Goal: Task Accomplishment & Management: Complete application form

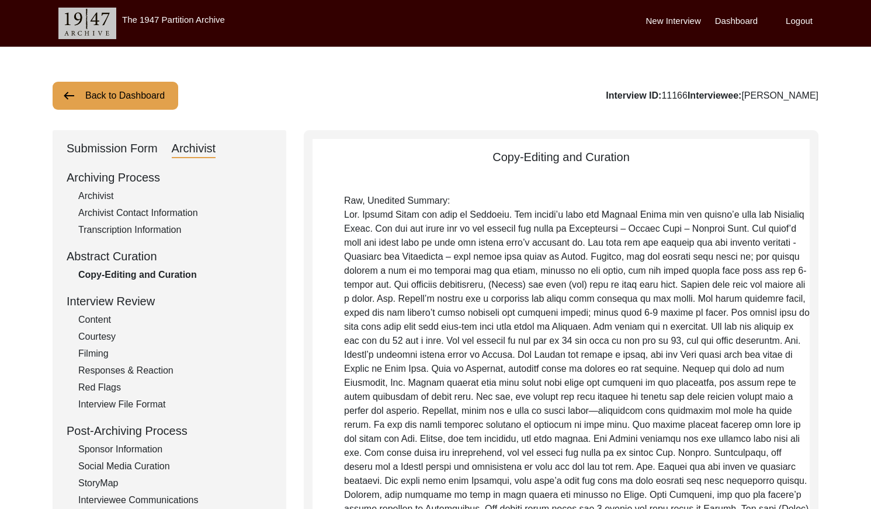
click at [129, 98] on button "Back to Dashboard" at bounding box center [116, 96] width 126 height 28
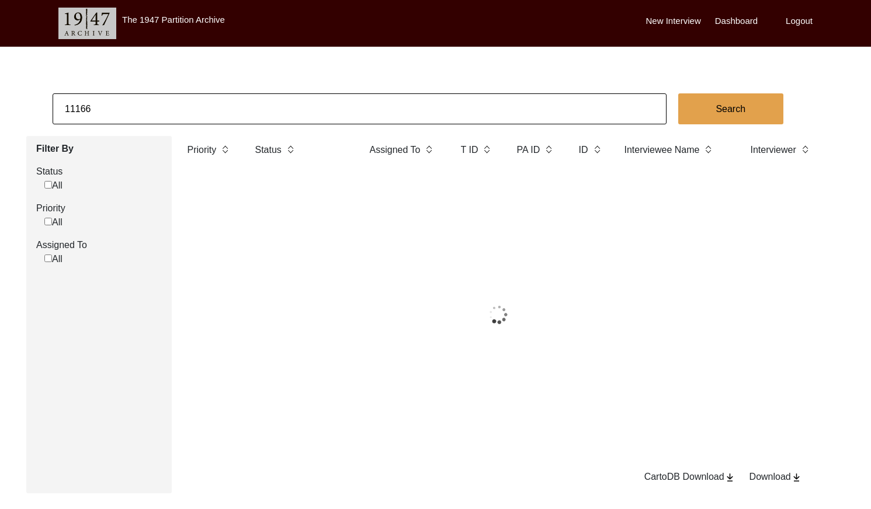
click at [156, 101] on input "11166" at bounding box center [360, 108] width 614 height 31
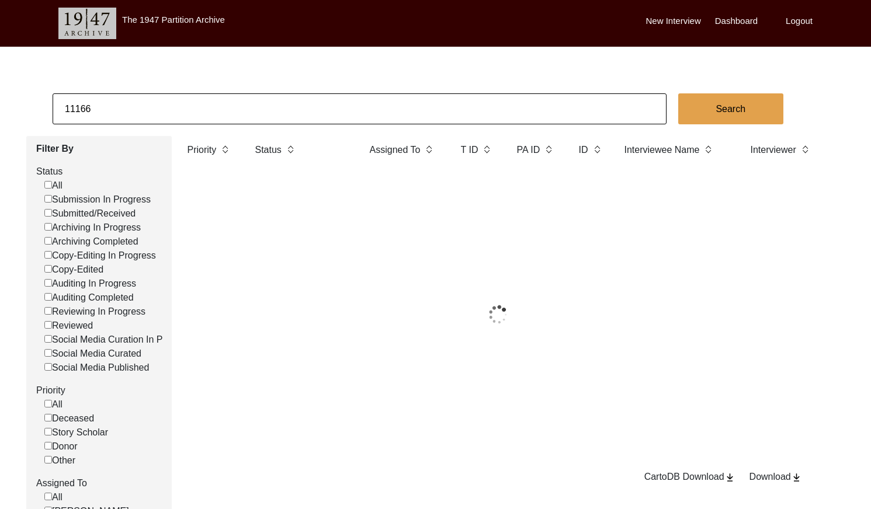
click at [156, 101] on input "11166" at bounding box center [360, 108] width 614 height 31
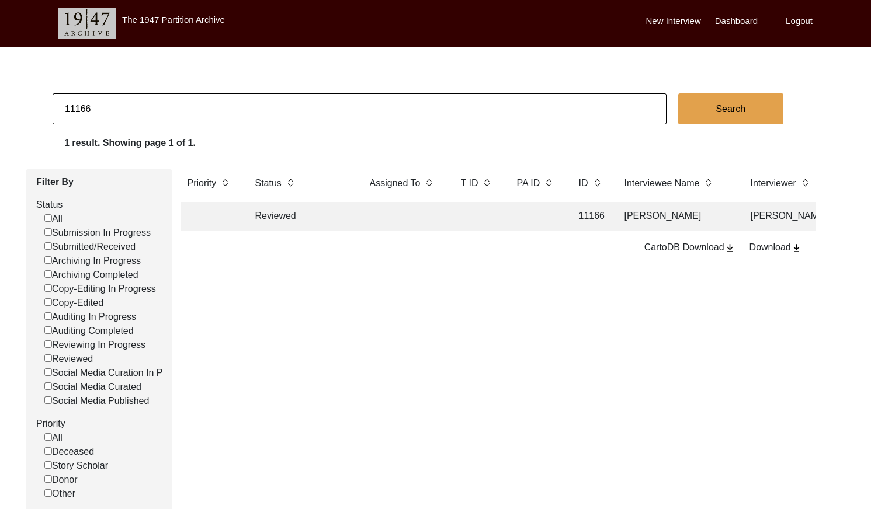
paste input "[PERSON_NAME]"
type input "[PERSON_NAME]"
checkbox input "false"
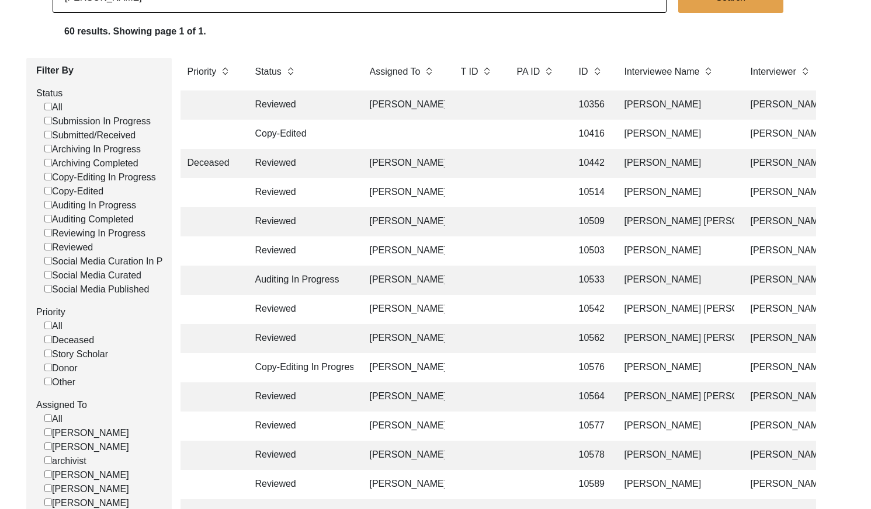
scroll to position [126, 0]
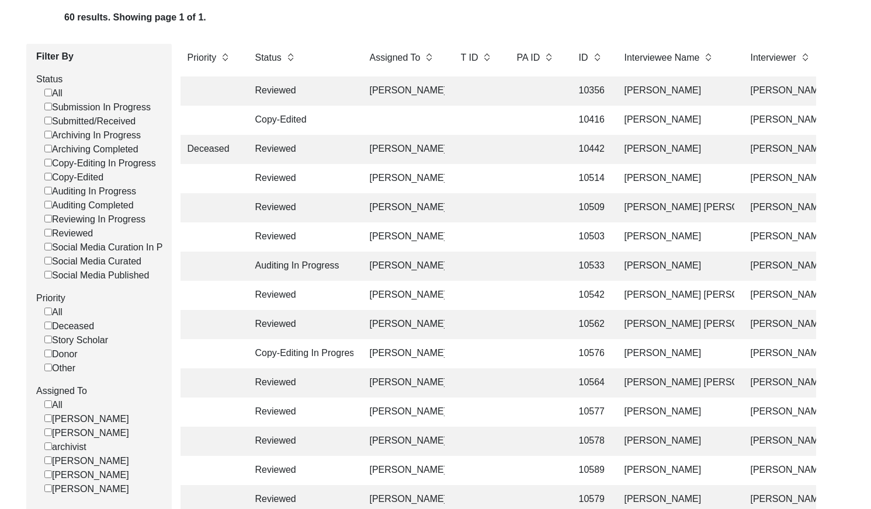
click at [494, 179] on td at bounding box center [477, 178] width 47 height 29
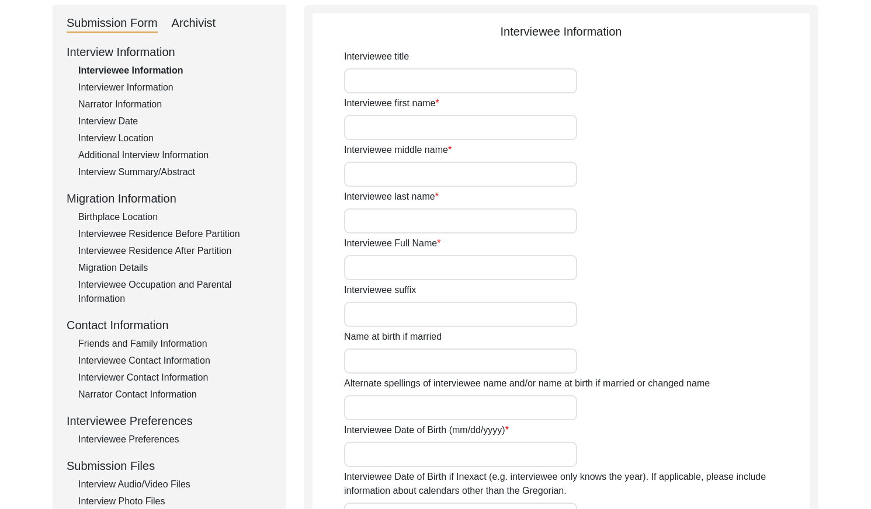
type input "Professor"
type input "[PERSON_NAME]"
type input "NA"
type input "[PERSON_NAME]"
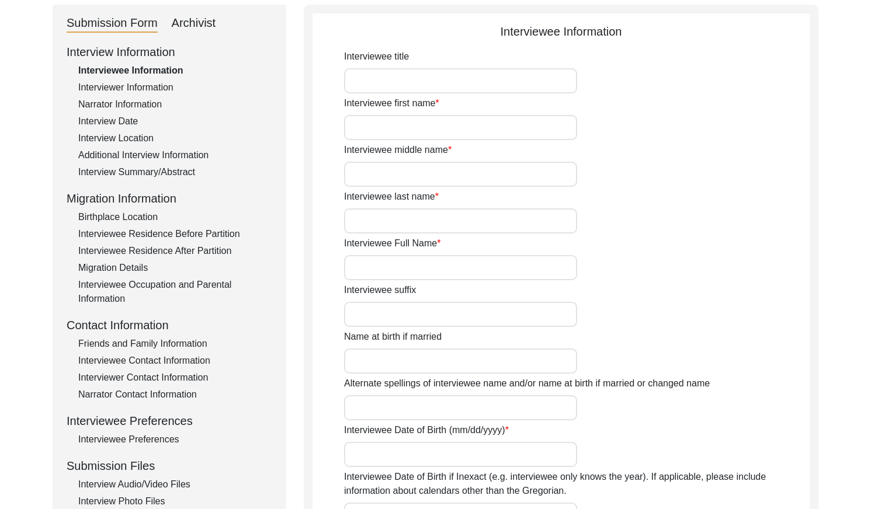
type input "[DATE]"
type input "76"
type input "[DEMOGRAPHIC_DATA]"
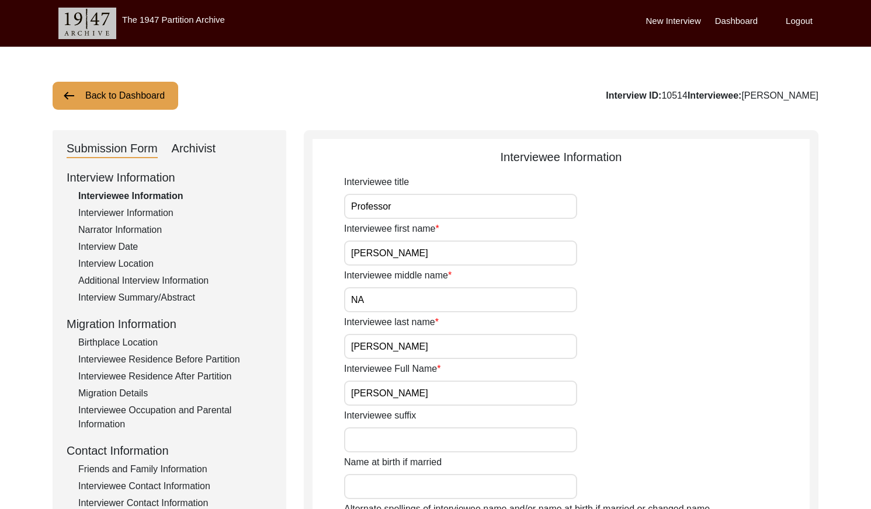
click at [137, 211] on div "Interviewer Information" at bounding box center [175, 213] width 194 height 14
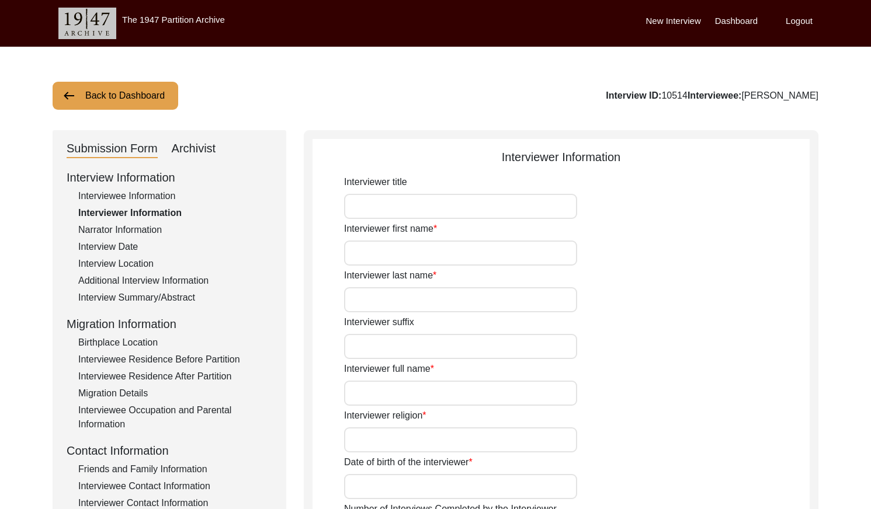
type input "Ms."
type input "[PERSON_NAME]"
type input "Bhatia"
type input "[PERSON_NAME]"
type input "[DEMOGRAPHIC_DATA]"
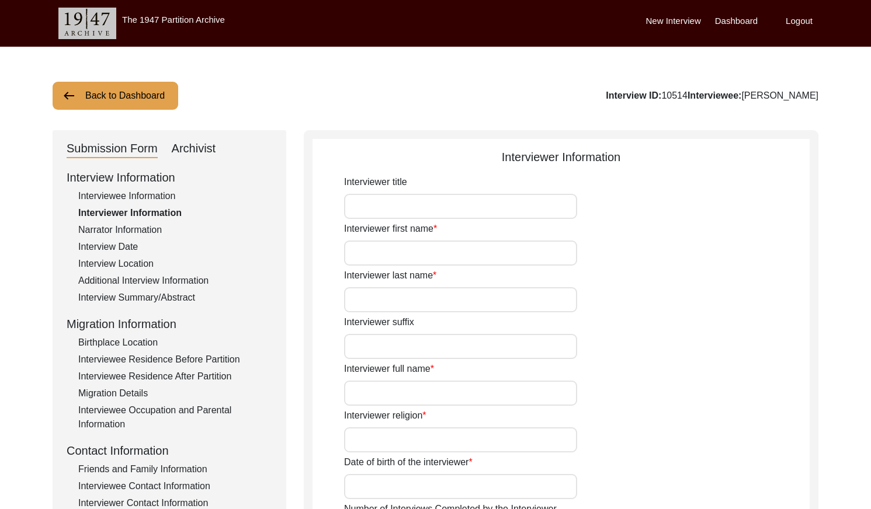
type input "[DATE]"
type input "[GEOGRAPHIC_DATA]"
type input "Researcher"
type input "Ms."
type input "[PERSON_NAME]"
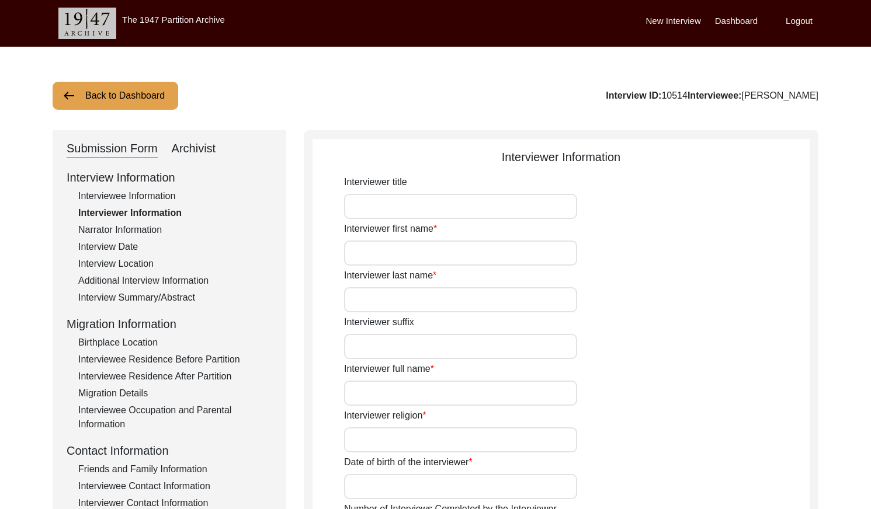
type input "Bhatia"
type input "[PERSON_NAME]"
type input "Story Scholar"
type textarea "The interviewee grew up in [GEOGRAPHIC_DATA], and therefore wasn't affected muc…"
type input "Hindi"
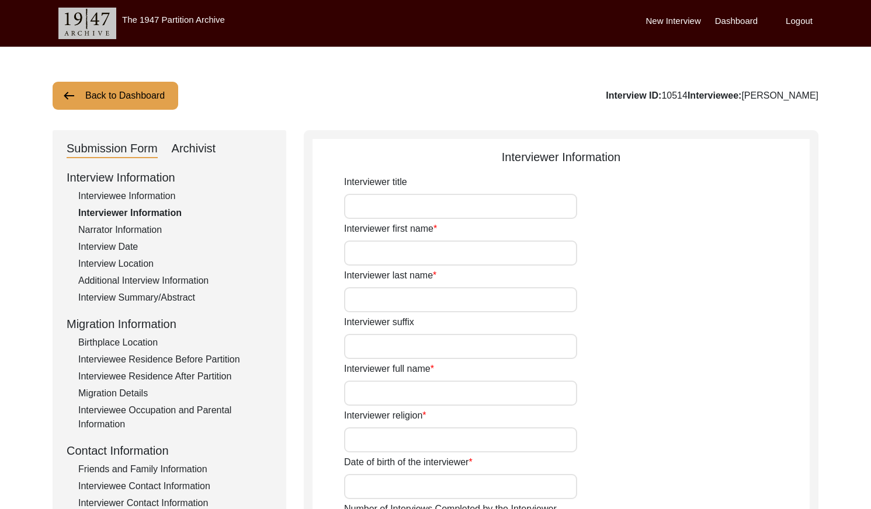
type textarea "Interviewee was the interviewer's friend's uncle"
click at [114, 101] on button "Back to Dashboard" at bounding box center [116, 96] width 126 height 28
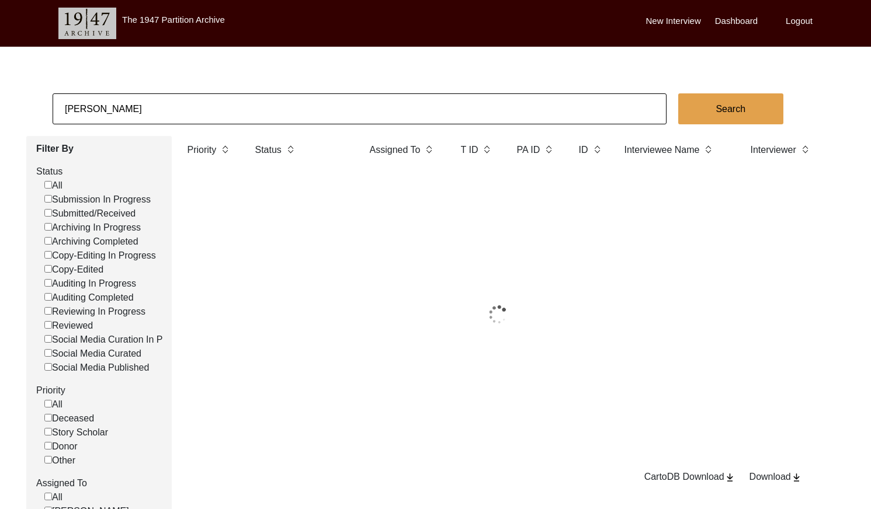
click at [178, 110] on input "[PERSON_NAME]" at bounding box center [360, 108] width 614 height 31
click at [178, 111] on input "[PERSON_NAME]" at bounding box center [360, 108] width 614 height 31
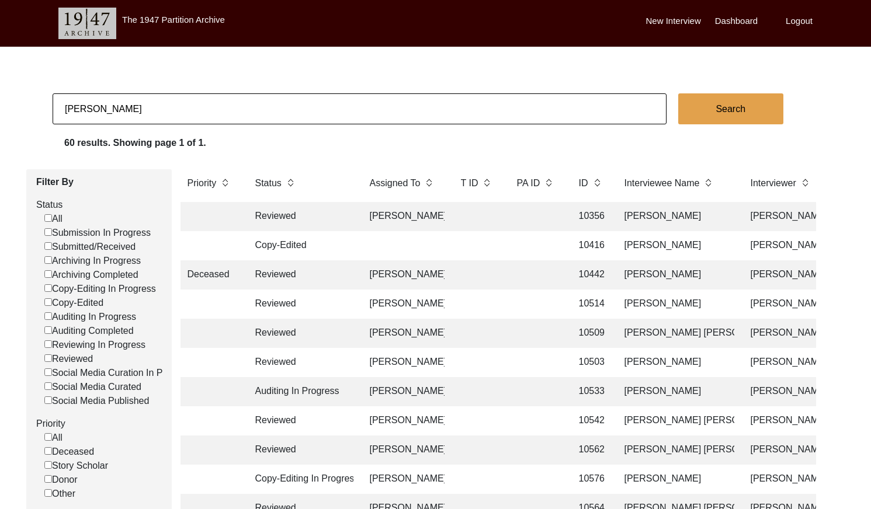
click at [178, 111] on input "[PERSON_NAME]" at bounding box center [360, 108] width 614 height 31
paste input "11177"
type input "11177"
checkbox input "false"
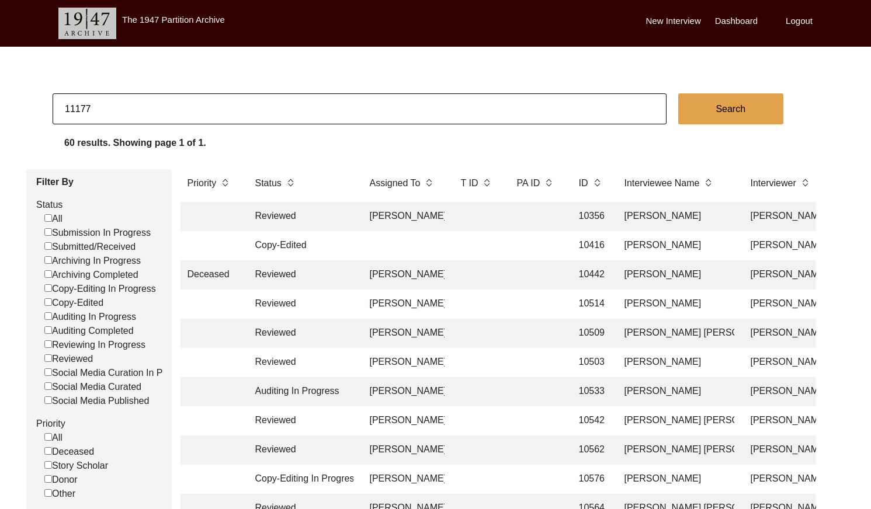
checkbox input "false"
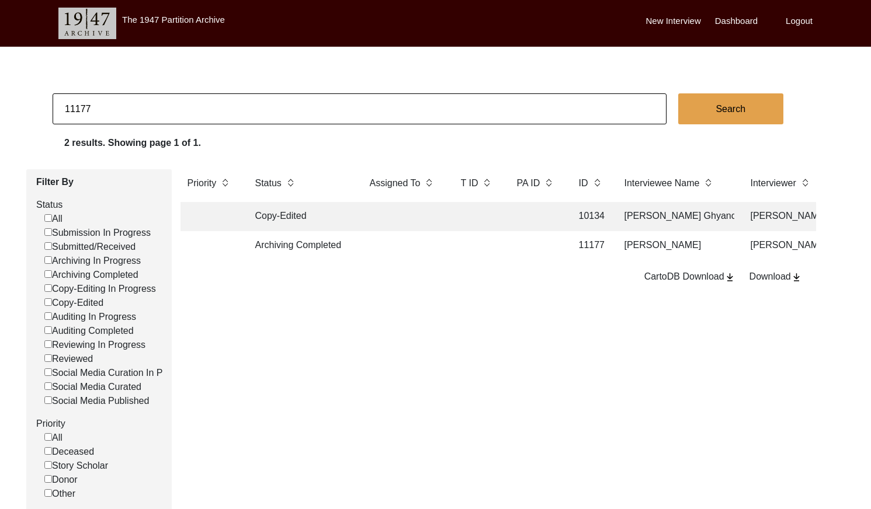
click at [487, 248] on td at bounding box center [477, 245] width 47 height 29
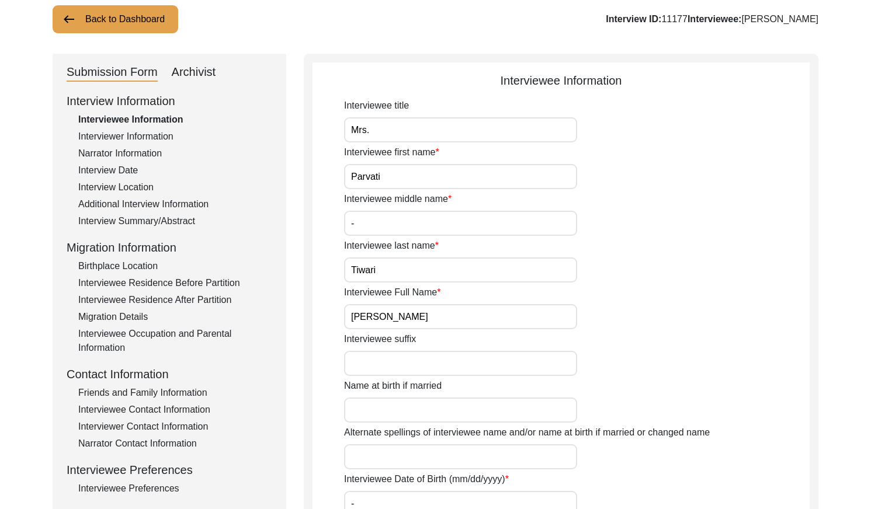
scroll to position [80, 0]
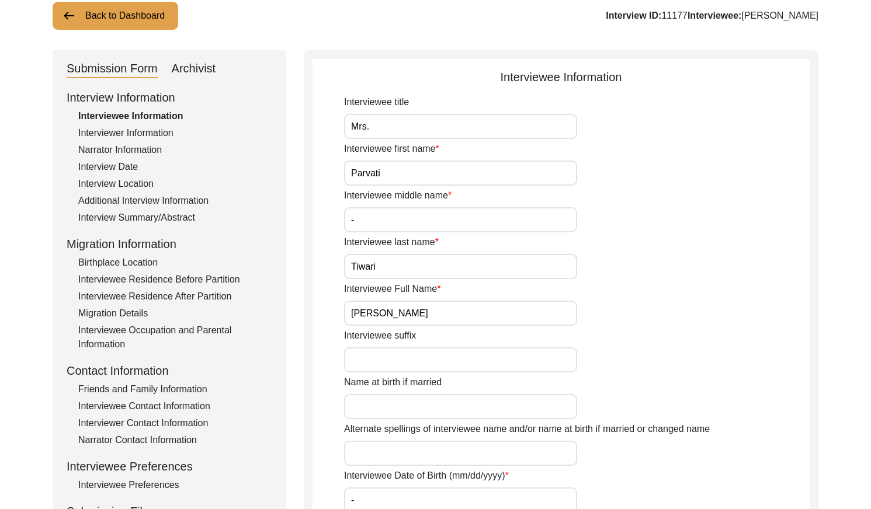
click at [176, 219] on div "Interview Summary/Abstract" at bounding box center [175, 218] width 194 height 14
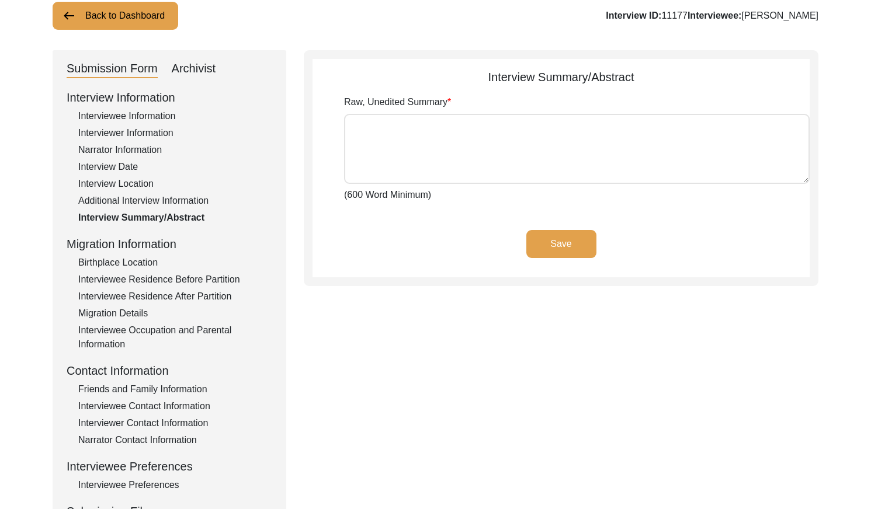
type textarea "[PERSON_NAME] was born in [DEMOGRAPHIC_DATA], on the day of Nag Panchami in the…"
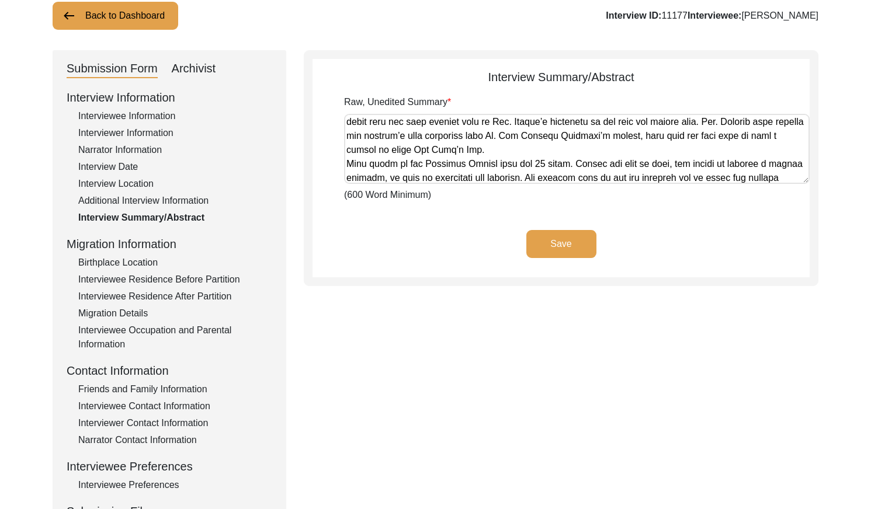
scroll to position [607, 0]
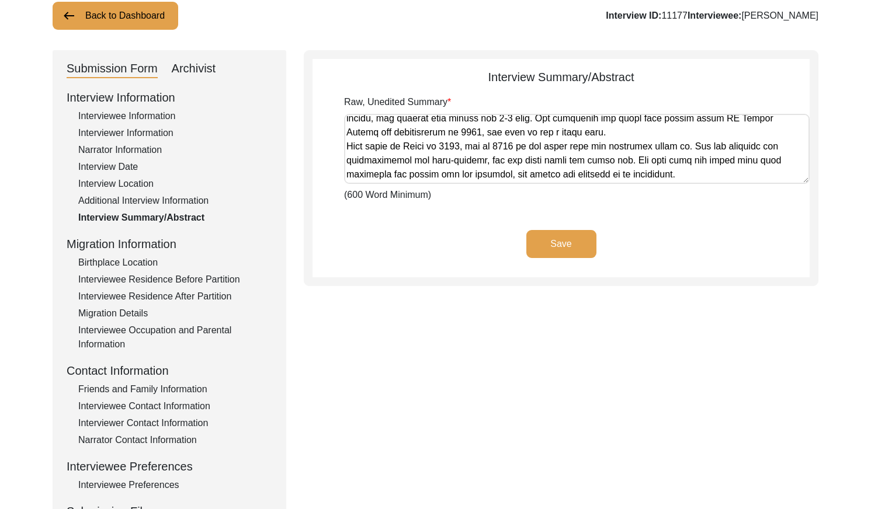
drag, startPoint x: 346, startPoint y: 123, endPoint x: 555, endPoint y: 234, distance: 236.4
click at [555, 234] on app-archivist-abstract-curation "Interview Summary/Abstract Raw, Unedited Summary (600 Word Minimum) Save" at bounding box center [560, 172] width 497 height 209
click at [122, 119] on div "Interviewee Information" at bounding box center [175, 116] width 194 height 14
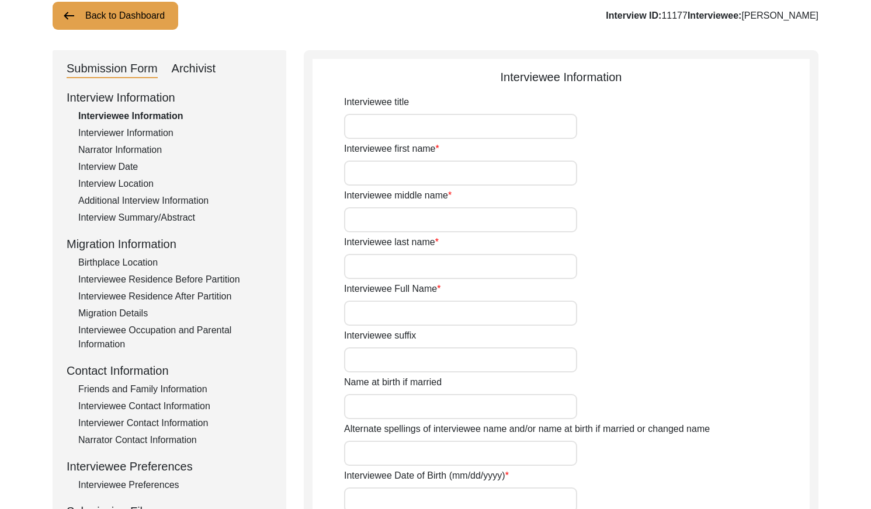
type input "Mrs."
type input "Parvati"
type input "-"
type input "Tiwari"
type input "[PERSON_NAME]"
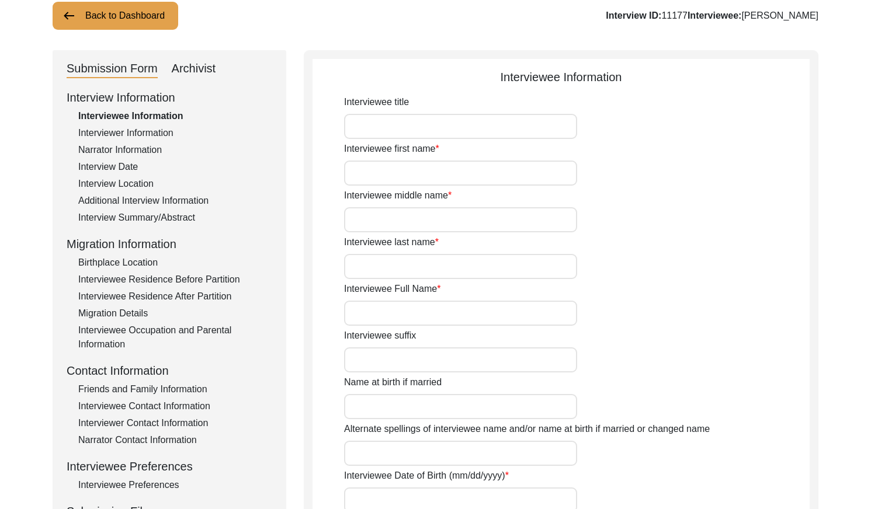
type input "-"
type input "1943 - [PERSON_NAME] month ([DEMOGRAPHIC_DATA] calendar)"
type input "81"
type input "[DEMOGRAPHIC_DATA]"
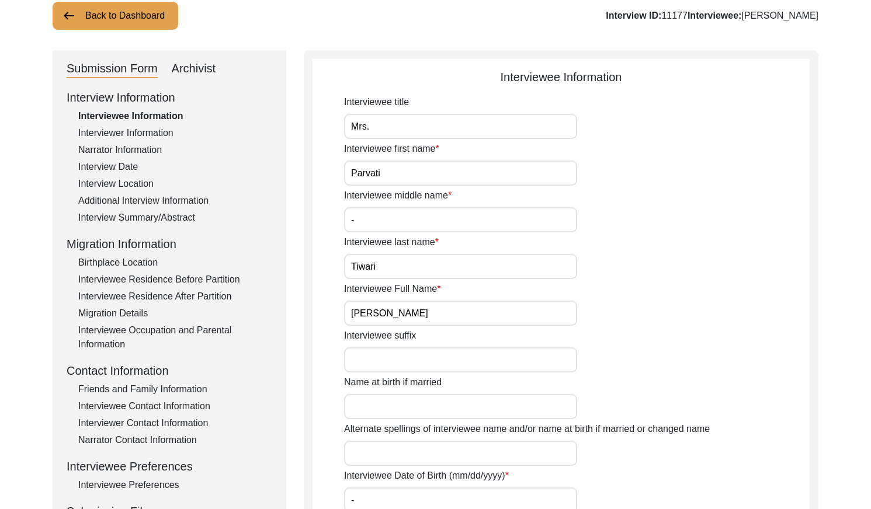
click at [398, 126] on input "Mrs." at bounding box center [460, 126] width 233 height 25
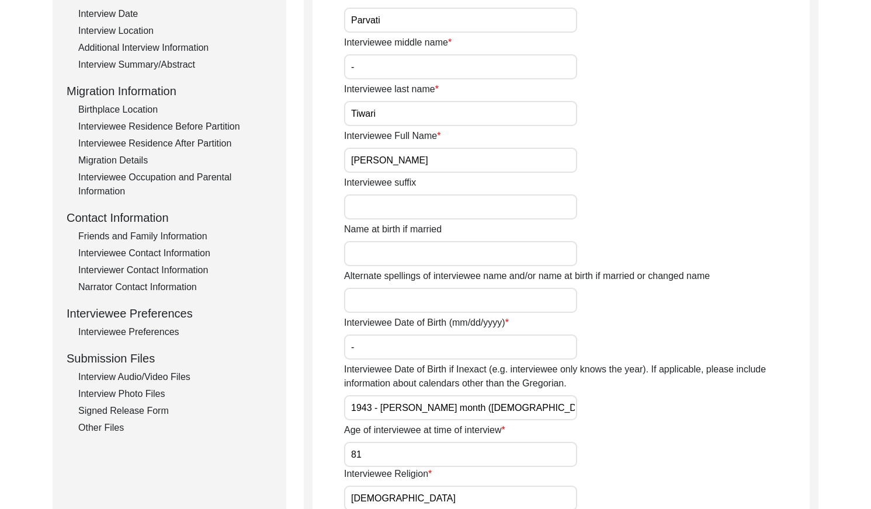
scroll to position [239, 0]
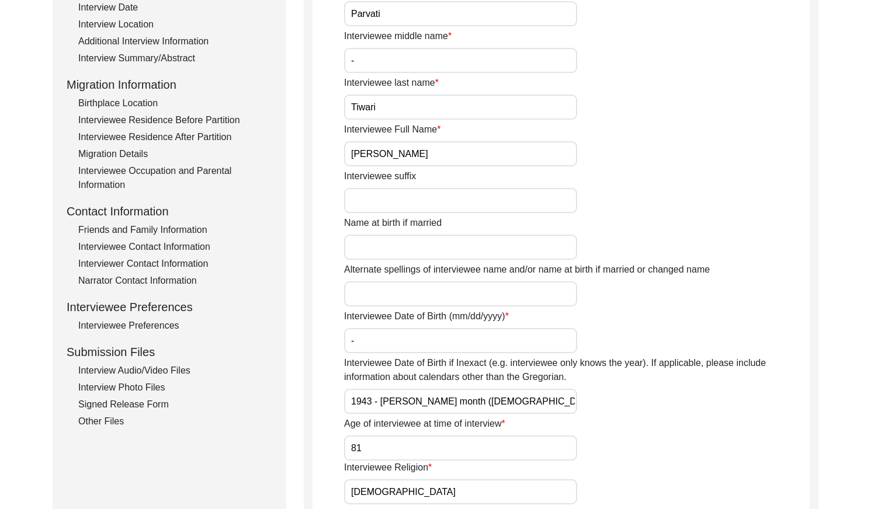
click at [472, 148] on input "[PERSON_NAME]" at bounding box center [460, 153] width 233 height 25
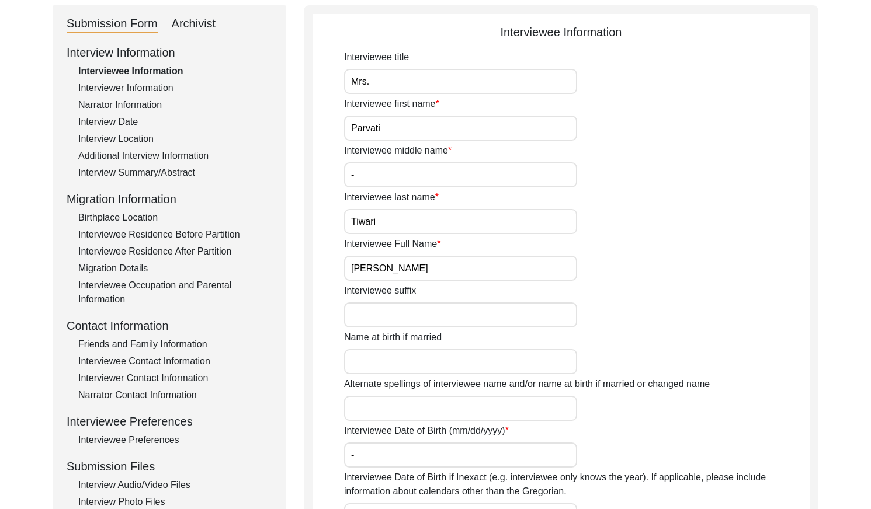
scroll to position [70, 0]
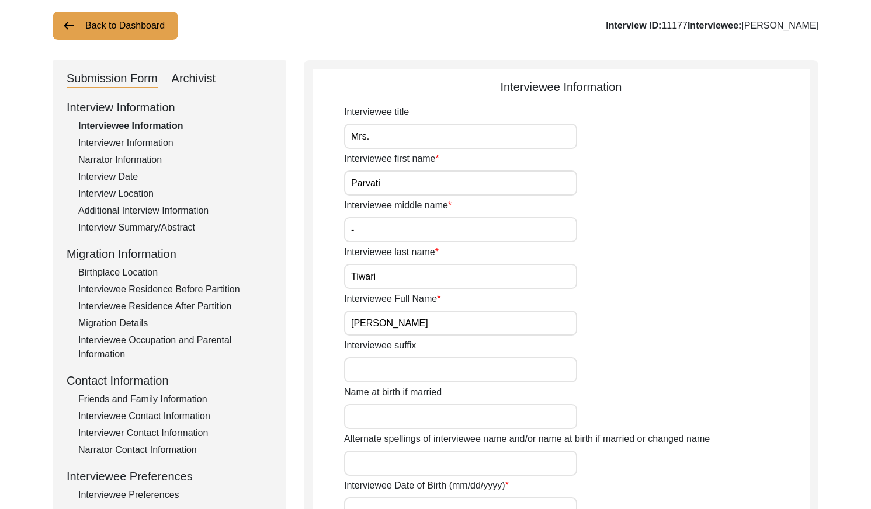
click at [134, 173] on div "Interview Date" at bounding box center [175, 177] width 194 height 14
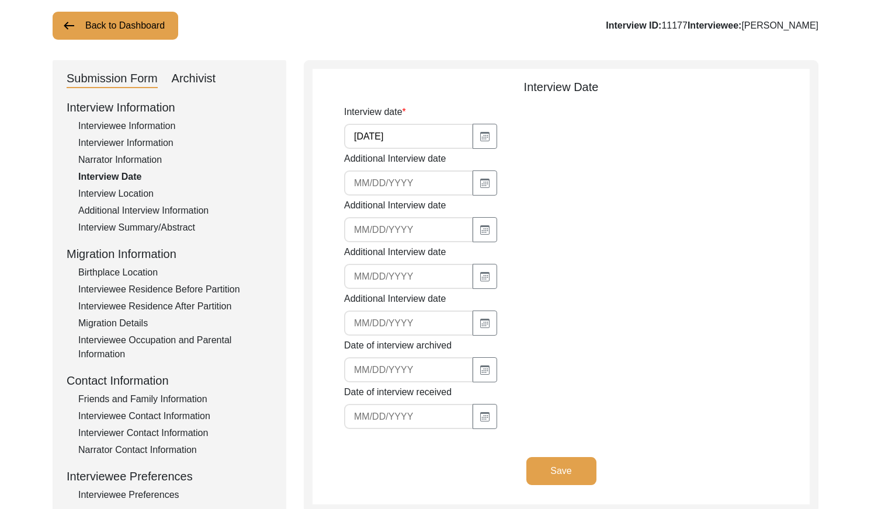
click at [409, 136] on input "[DATE]" at bounding box center [408, 136] width 129 height 25
click at [216, 80] on div "Submission Form Archivist" at bounding box center [170, 78] width 206 height 19
click at [214, 79] on div "Archivist" at bounding box center [194, 78] width 44 height 19
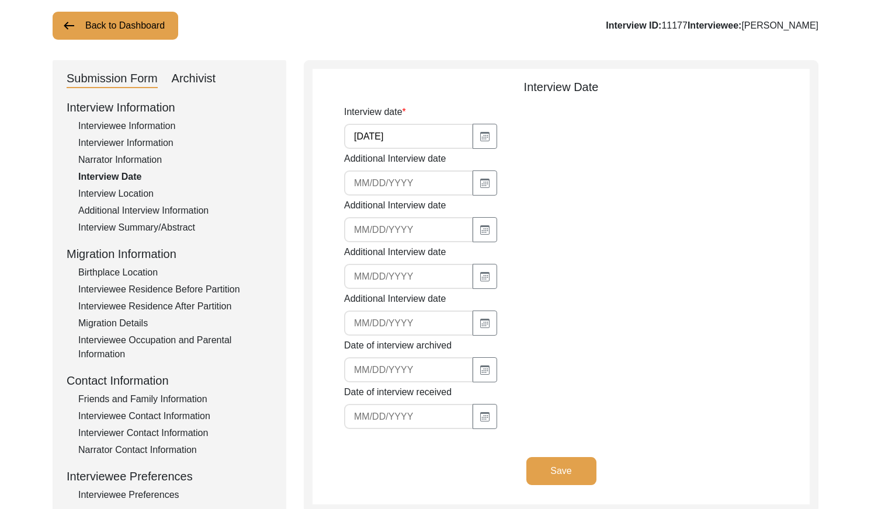
select select "Archiving Completed"
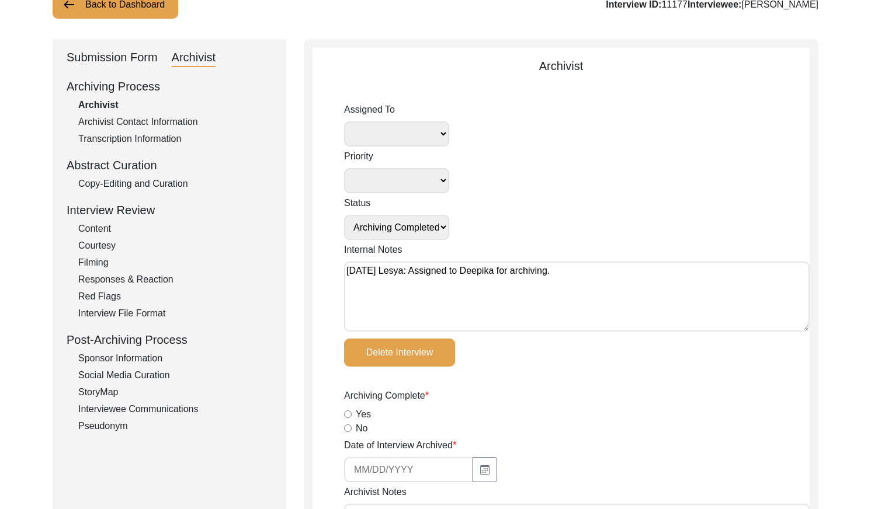
scroll to position [92, 0]
click at [172, 181] on div "Copy-Editing and Curation" at bounding box center [175, 183] width 194 height 14
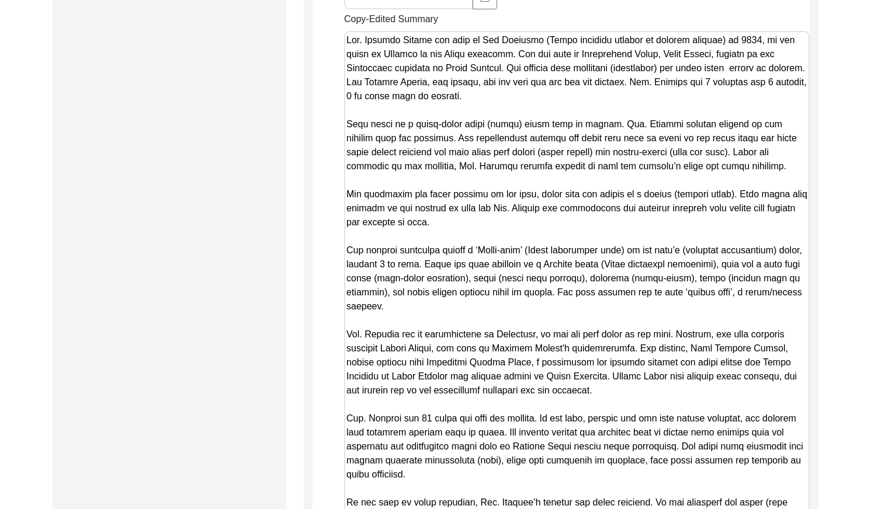
scroll to position [827, 0]
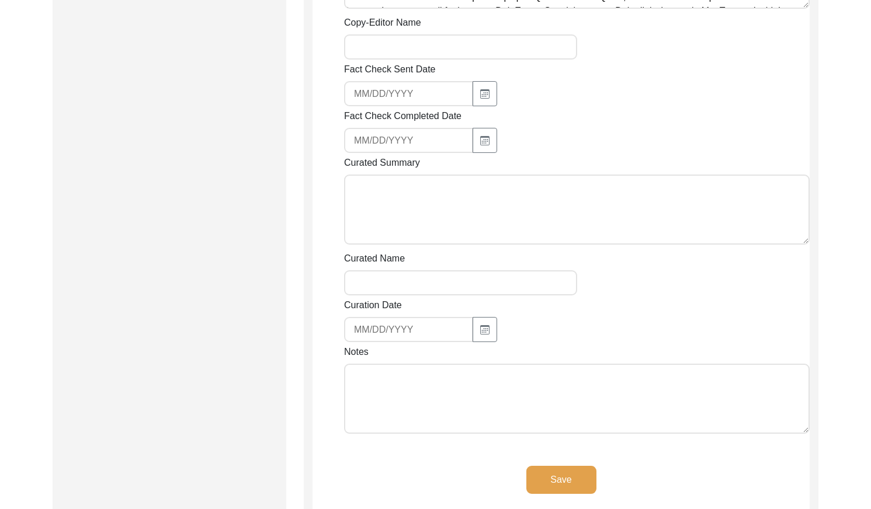
drag, startPoint x: 345, startPoint y: 39, endPoint x: 729, endPoint y: 155, distance: 401.3
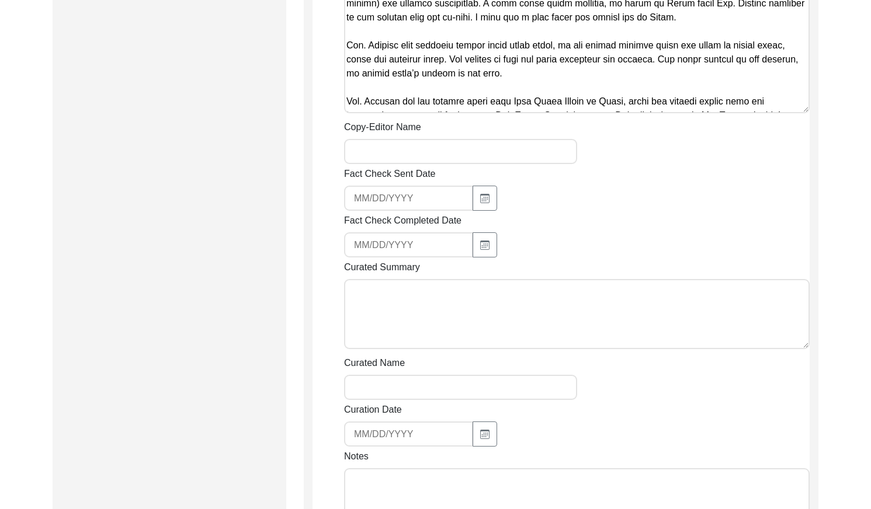
scroll to position [1324, 0]
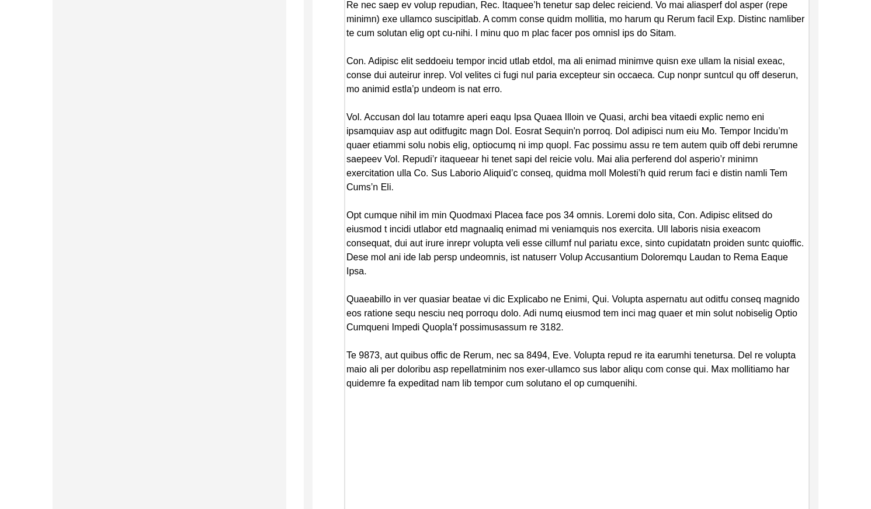
drag, startPoint x: 805, startPoint y: 125, endPoint x: 802, endPoint y: 517, distance: 392.5
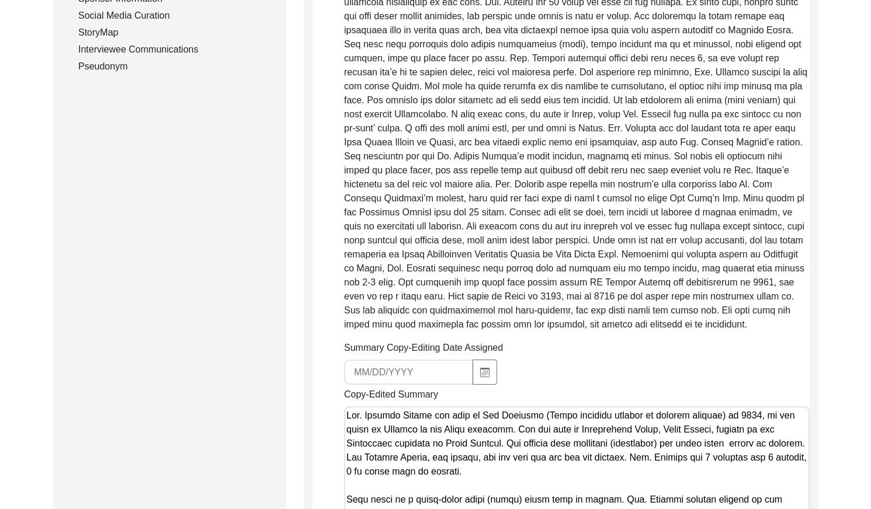
drag, startPoint x: 648, startPoint y: 374, endPoint x: 230, endPoint y: -9, distance: 567.5
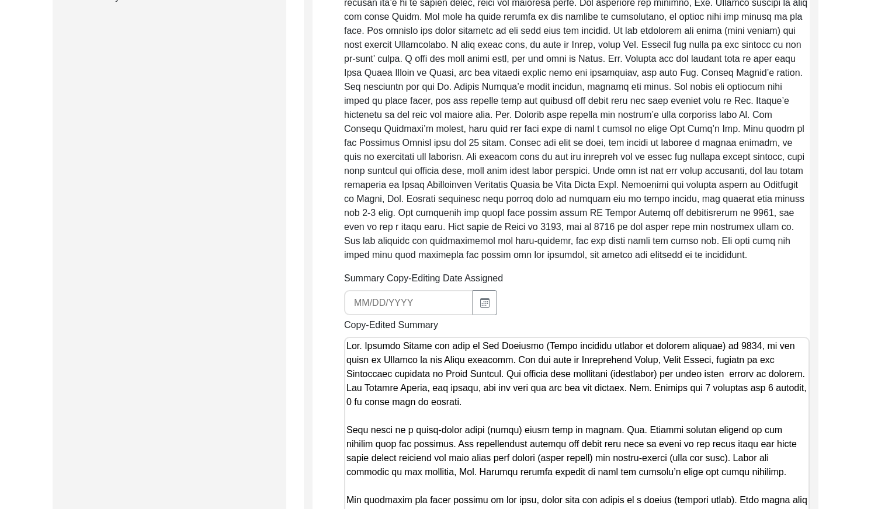
scroll to position [554, 0]
